Goal: Check status: Check status

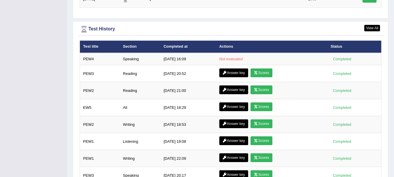
scroll to position [669, 0]
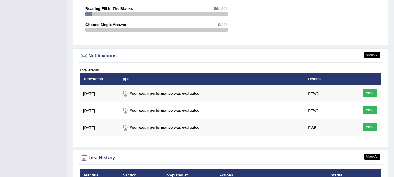
drag, startPoint x: 389, startPoint y: 133, endPoint x: 398, endPoint y: 160, distance: 27.8
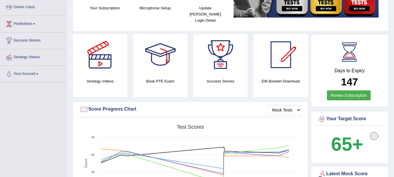
scroll to position [0, 0]
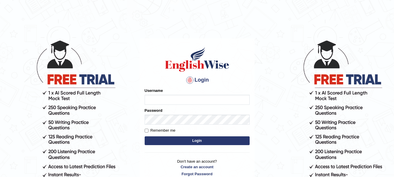
type input "yadwinder_online"
click at [183, 139] on button "Login" at bounding box center [197, 140] width 105 height 9
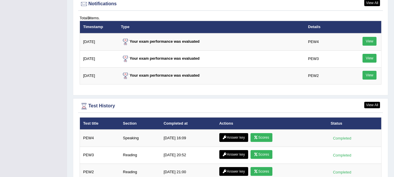
scroll to position [763, 0]
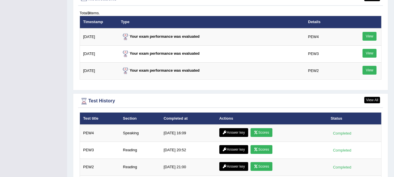
click at [264, 128] on link "Scores" at bounding box center [262, 132] width 22 height 9
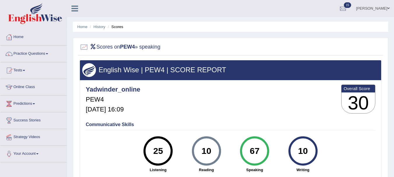
click at [97, 27] on link "History" at bounding box center [100, 27] width 12 height 4
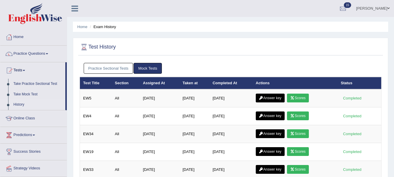
click at [107, 70] on link "Practice Sectional Tests" at bounding box center [109, 68] width 50 height 11
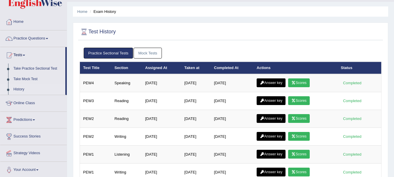
scroll to position [22, 0]
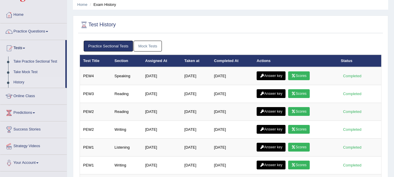
click at [274, 78] on link "Answer key" at bounding box center [271, 75] width 29 height 9
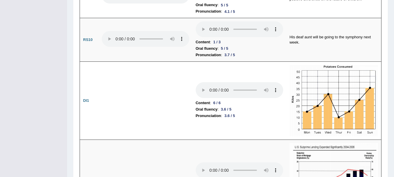
scroll to position [763, 0]
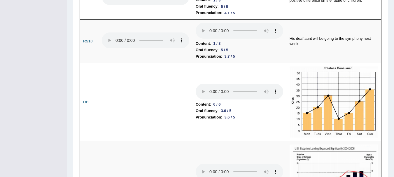
drag, startPoint x: 392, startPoint y: 67, endPoint x: 392, endPoint y: 75, distance: 8.8
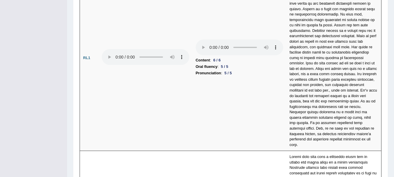
scroll to position [1262, 0]
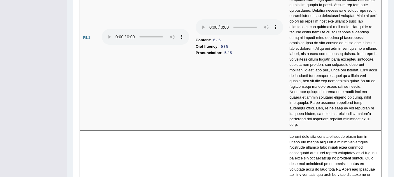
click at [380, 77] on td at bounding box center [334, 38] width 95 height 186
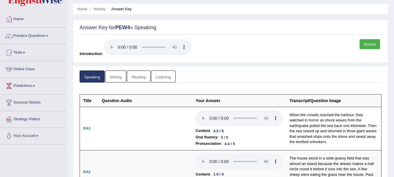
scroll to position [0, 0]
